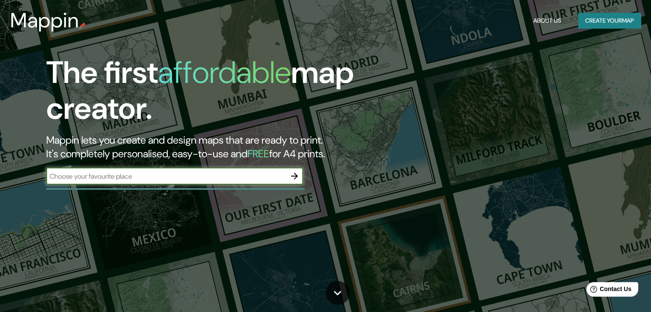
click at [147, 173] on input "text" at bounding box center [166, 177] width 240 height 10
type input "piedecuesta"
click at [294, 176] on icon "button" at bounding box center [294, 176] width 7 height 7
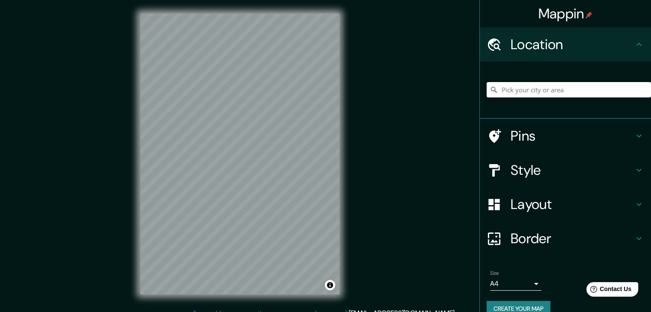
click at [531, 48] on h4 "Location" at bounding box center [572, 44] width 123 height 17
click at [545, 88] on input "Pick your city or area" at bounding box center [569, 89] width 164 height 15
type input "o"
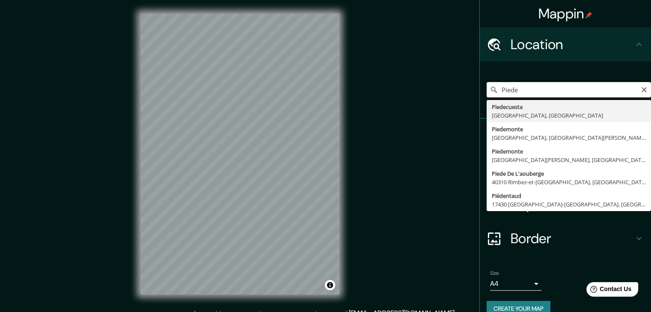
type input "Piedecuesta, [GEOGRAPHIC_DATA], [GEOGRAPHIC_DATA]"
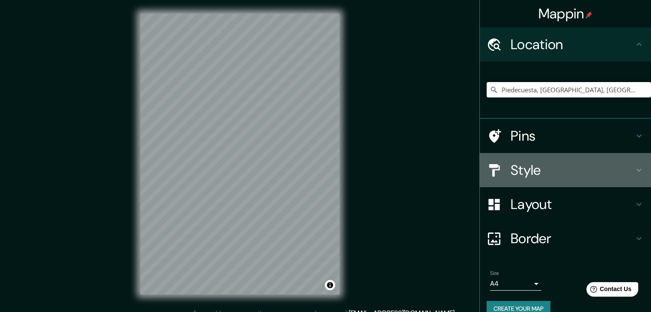
click at [543, 170] on h4 "Style" at bounding box center [572, 170] width 123 height 17
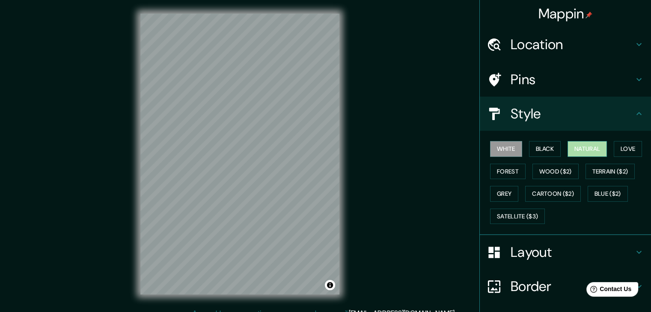
click at [577, 153] on button "Natural" at bounding box center [587, 149] width 39 height 16
click at [620, 149] on button "Love" at bounding box center [628, 149] width 28 height 16
click at [594, 149] on button "Natural" at bounding box center [587, 149] width 39 height 16
click at [508, 171] on button "Forest" at bounding box center [508, 172] width 36 height 16
click at [578, 151] on button "Natural" at bounding box center [587, 149] width 39 height 16
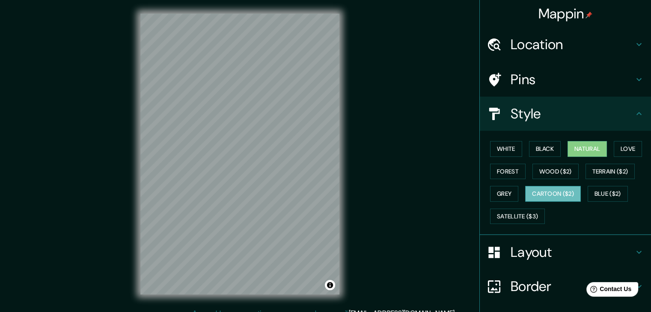
click at [553, 194] on button "Cartoon ($2)" at bounding box center [553, 194] width 56 height 16
click at [577, 152] on button "Natural" at bounding box center [587, 149] width 39 height 16
click at [507, 188] on button "Grey" at bounding box center [504, 194] width 28 height 16
click at [580, 153] on button "Natural" at bounding box center [587, 149] width 39 height 16
click at [523, 92] on div "Pins" at bounding box center [565, 79] width 171 height 34
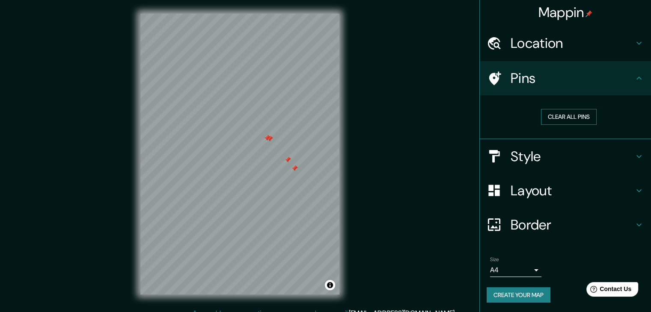
scroll to position [2, 0]
click at [551, 120] on button "Clear all pins" at bounding box center [569, 117] width 56 height 16
click at [403, 183] on div "Mappin Location [GEOGRAPHIC_DATA], [GEOGRAPHIC_DATA], [GEOGRAPHIC_DATA] Pins Cl…" at bounding box center [325, 161] width 651 height 322
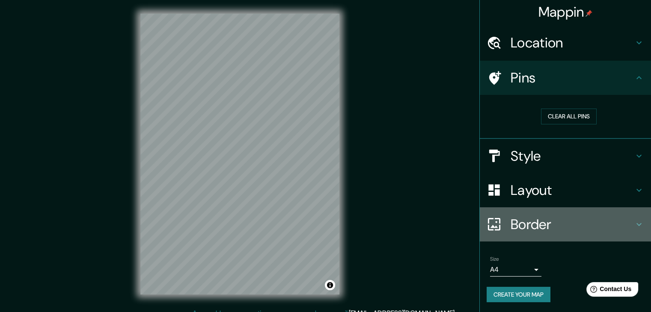
click at [536, 222] on h4 "Border" at bounding box center [572, 224] width 123 height 17
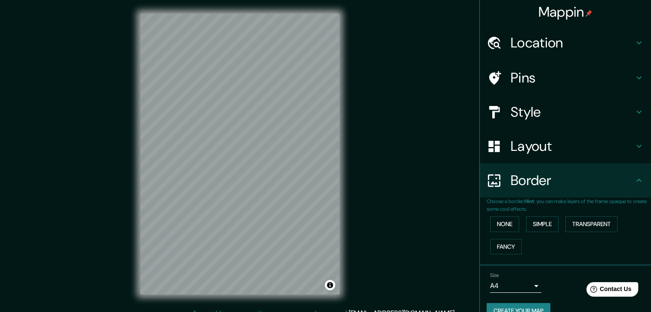
click at [533, 198] on p "Choose a border. Hint : you can make layers of the frame opaque to create some …" at bounding box center [569, 205] width 164 height 15
click at [589, 223] on button "Transparent" at bounding box center [591, 225] width 52 height 16
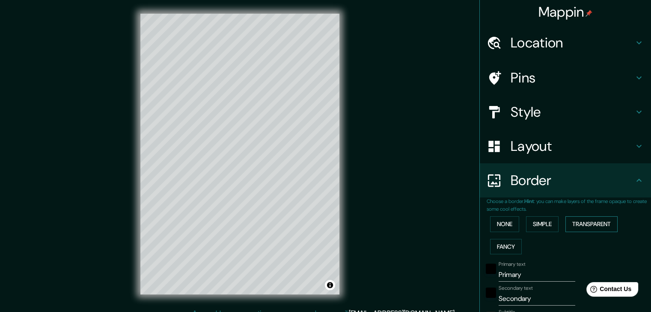
click at [589, 223] on button "Transparent" at bounding box center [591, 225] width 52 height 16
type input "223"
type input "37"
click at [541, 225] on button "Simple" at bounding box center [542, 225] width 33 height 16
click at [505, 225] on button "None" at bounding box center [504, 225] width 29 height 16
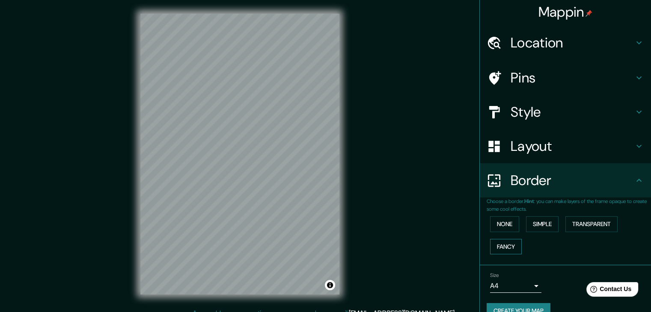
click at [502, 245] on button "Fancy" at bounding box center [506, 247] width 32 height 16
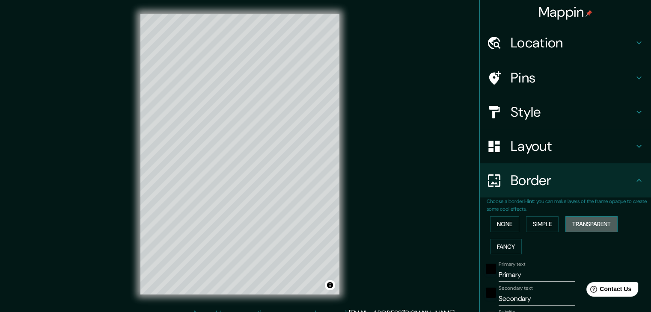
click at [580, 220] on button "Transparent" at bounding box center [591, 225] width 52 height 16
click at [498, 226] on button "None" at bounding box center [504, 225] width 29 height 16
